Goal: Task Accomplishment & Management: Use online tool/utility

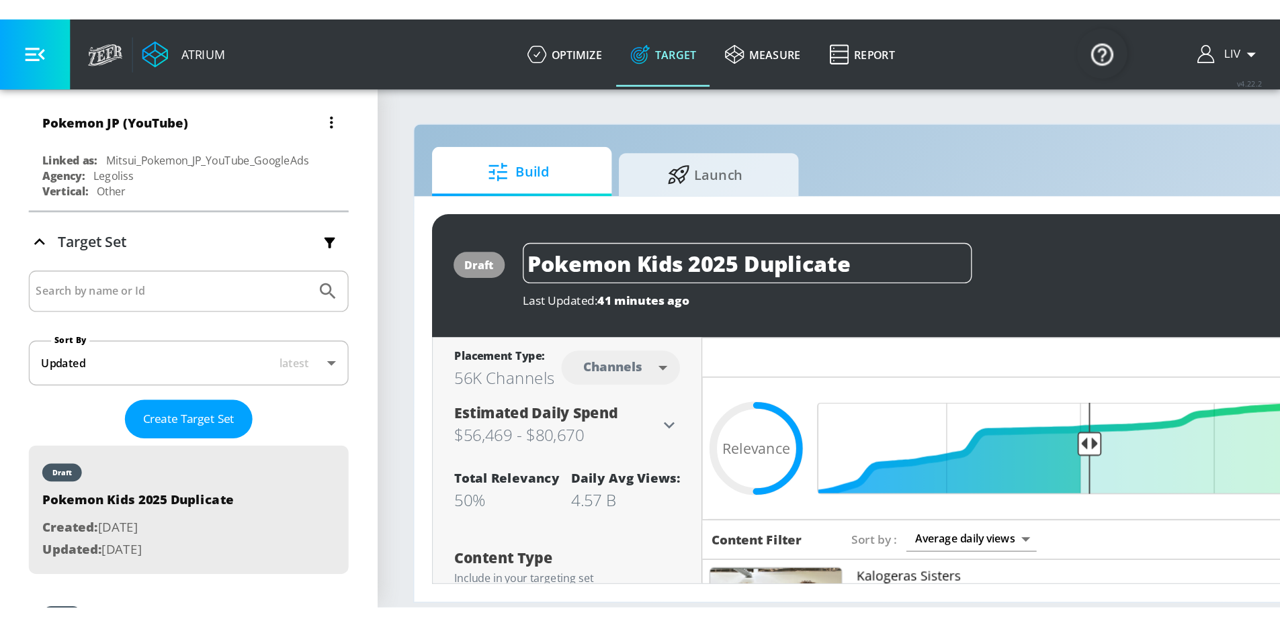
scroll to position [80, 0]
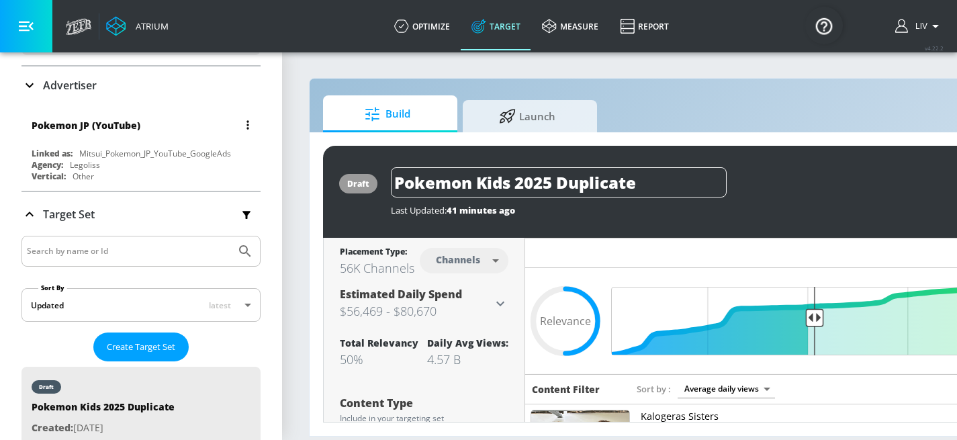
click at [118, 120] on div "Pokemon JP (YouTube)" at bounding box center [86, 125] width 109 height 13
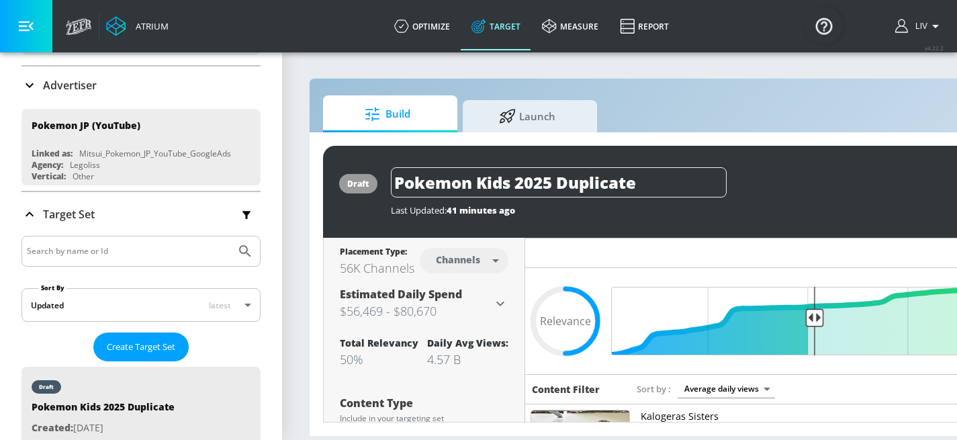
click at [120, 99] on div "Advertiser" at bounding box center [140, 86] width 239 height 38
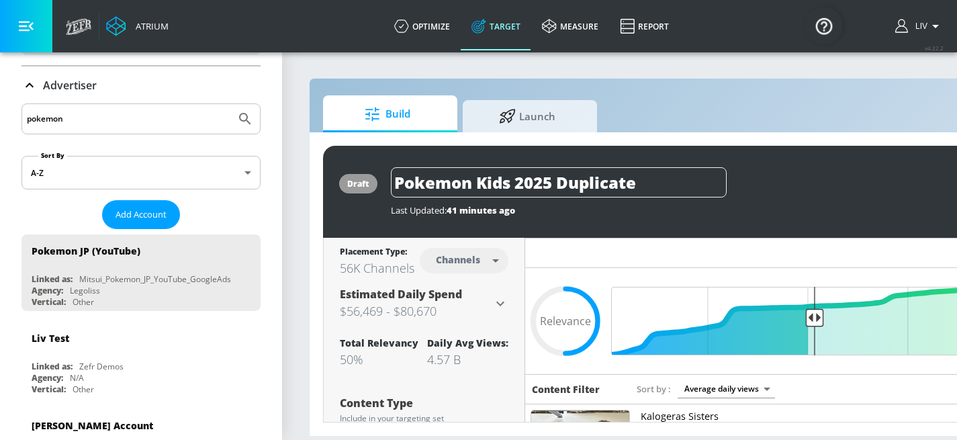
click at [124, 120] on input "pokemon" at bounding box center [129, 118] width 204 height 17
type input "kraft"
click at [230, 104] on button "Submit Search" at bounding box center [245, 119] width 30 height 30
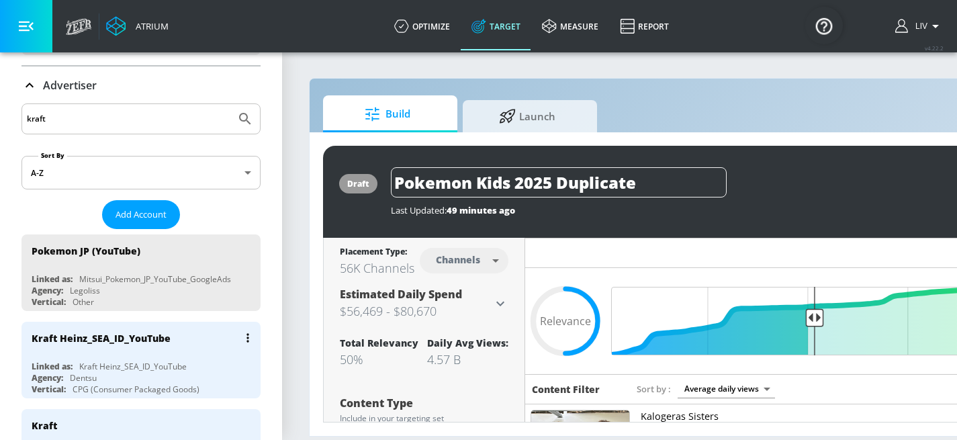
click at [181, 359] on div "Kraft Heinz_SEA_ID_YouTube Linked as: Kraft Heinz_SEA_ID_YouTube Agency: Dentsu…" at bounding box center [140, 360] width 239 height 77
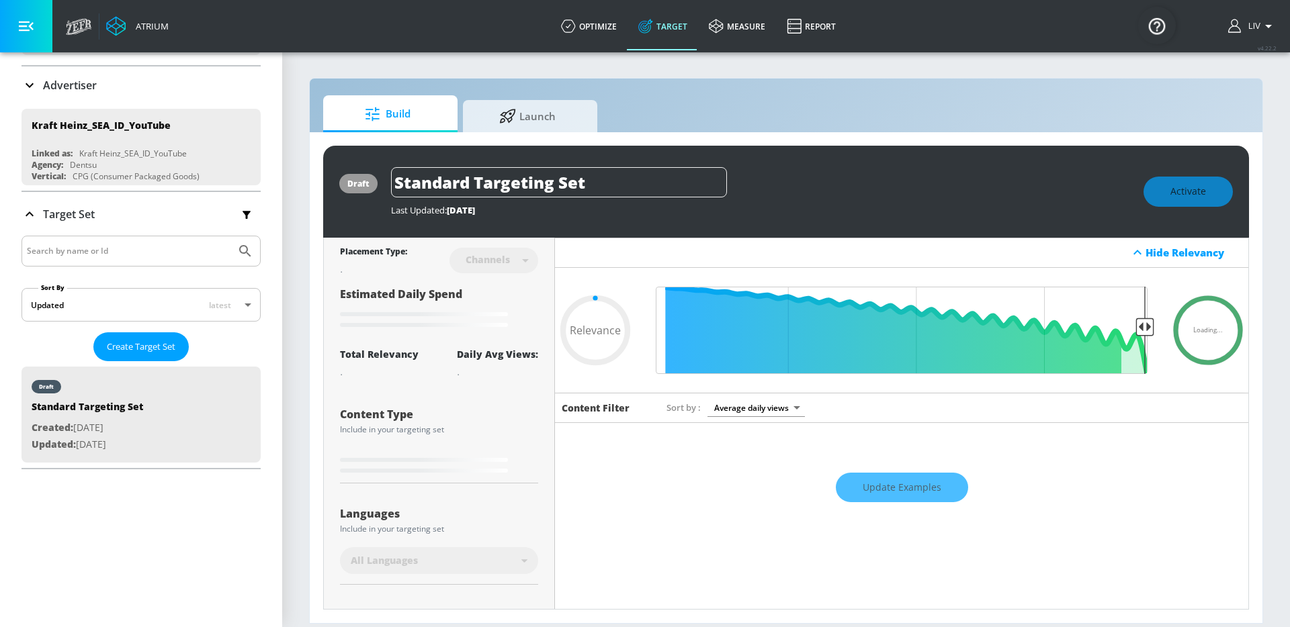
type input "0.05"
click at [509, 108] on icon at bounding box center [507, 114] width 15 height 14
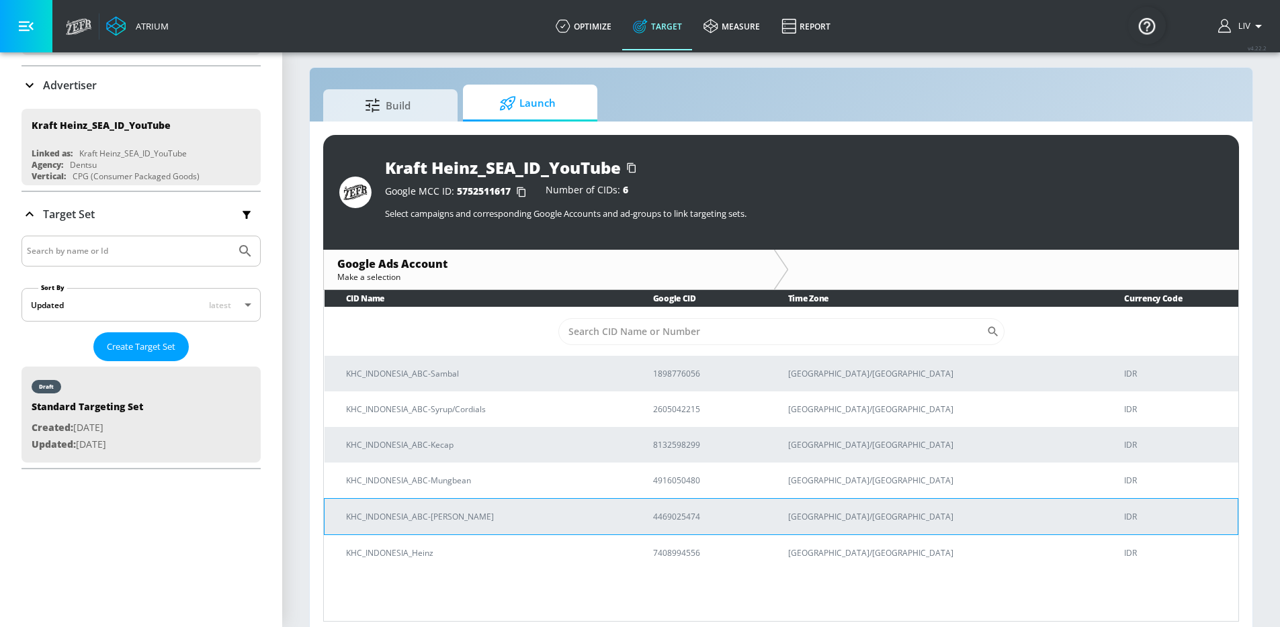
scroll to position [19, 0]
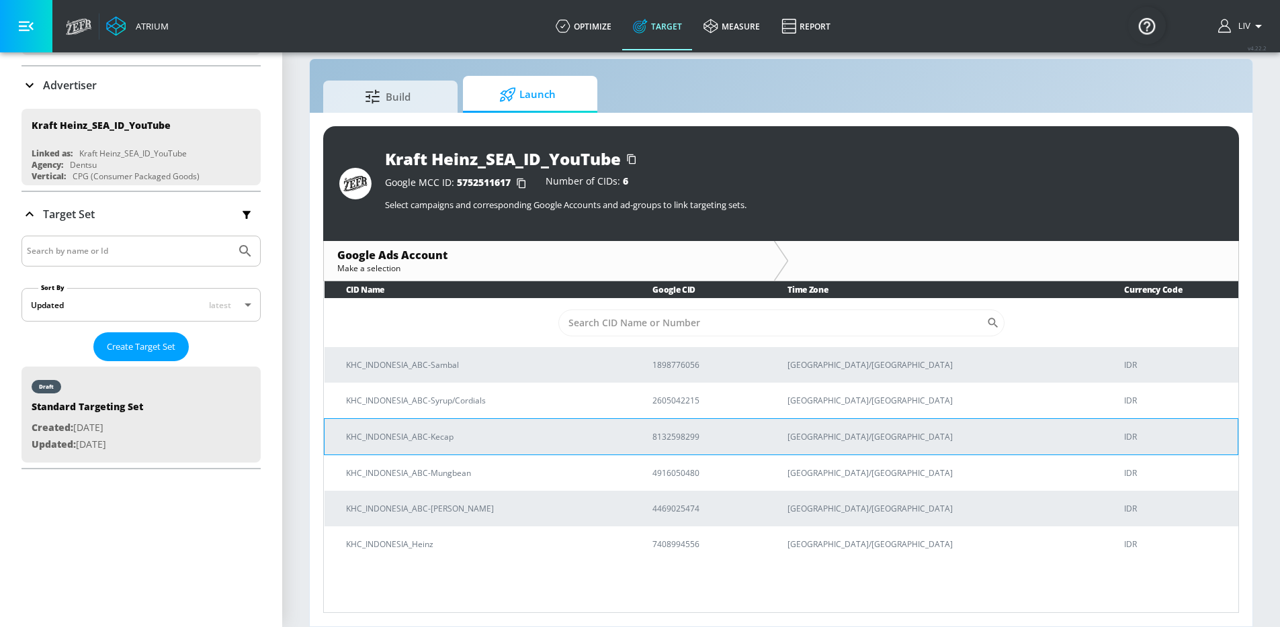
click at [476, 439] on td "KHC_INDONESIA_ABC-Kecap" at bounding box center [477, 437] width 307 height 36
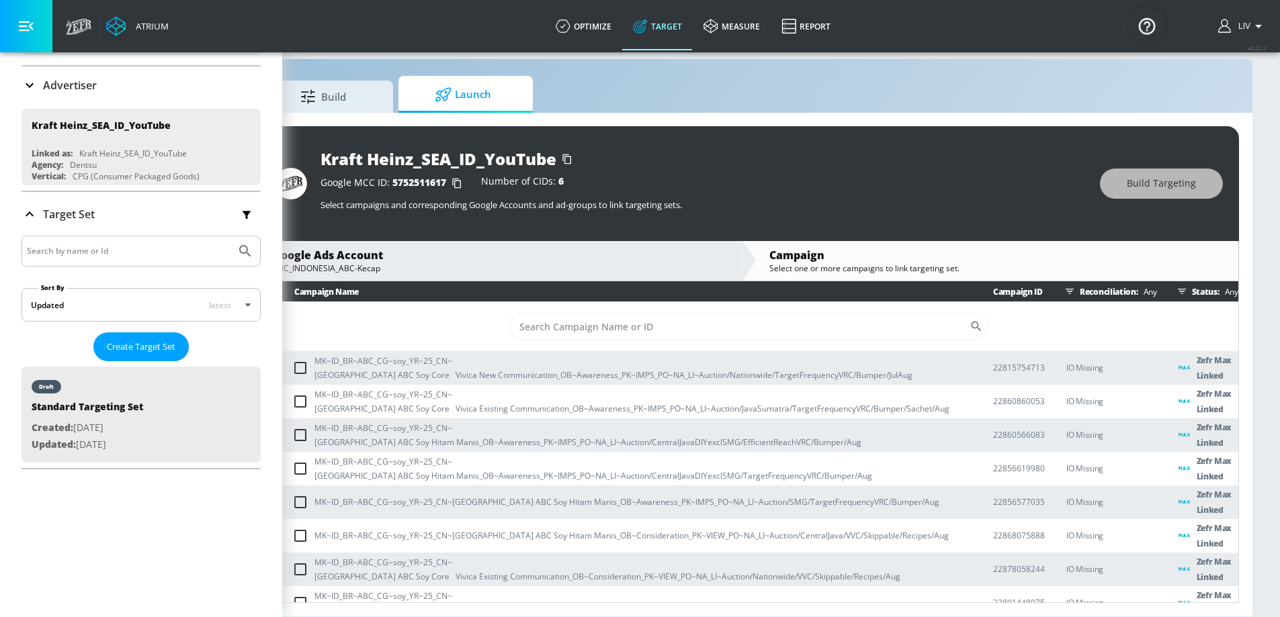
scroll to position [0, 144]
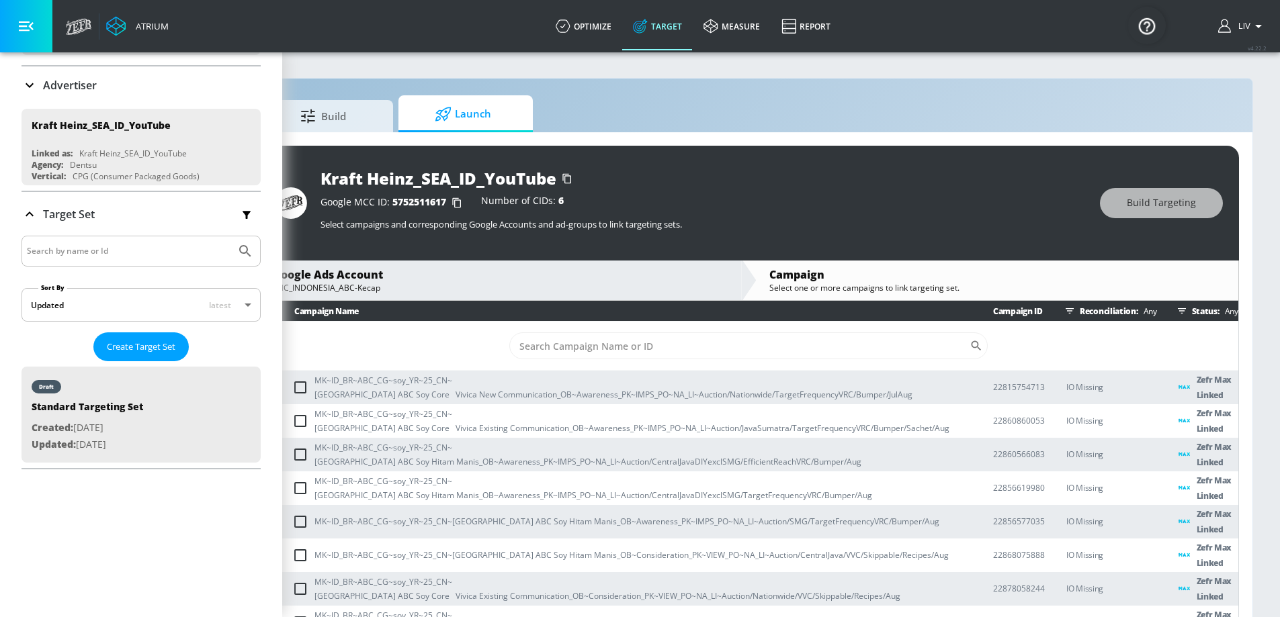
click at [362, 279] on div "Google Ads Account" at bounding box center [500, 274] width 455 height 15
